Goal: Task Accomplishment & Management: Complete application form

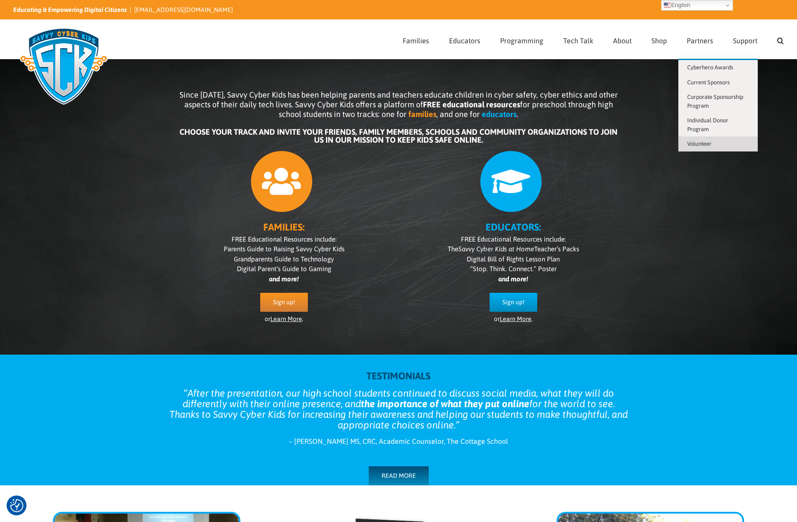
click at [707, 142] on span "Volunteer" at bounding box center [700, 143] width 24 height 7
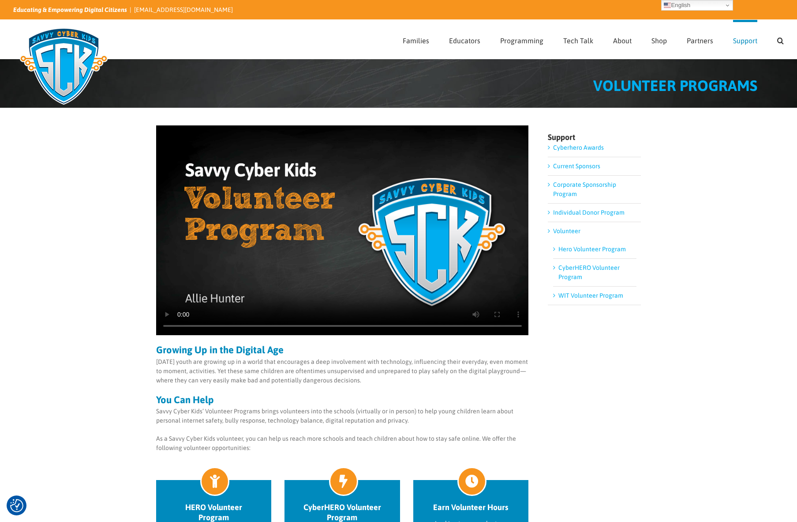
click at [264, 269] on video "Sorry, your browser doesn't support embedded videos." at bounding box center [342, 230] width 373 height 210
click at [587, 349] on div "Sorry, your browser doesn't support embedded videos. Growing Up in the Digital …" at bounding box center [398, 454] width 485 height 658
